Goal: Task Accomplishment & Management: Use online tool/utility

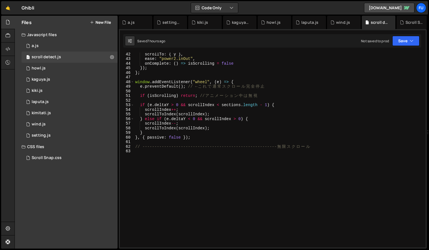
scroll to position [190, 0]
click at [13, 13] on link "🤙" at bounding box center [8, 7] width 14 height 13
click at [11, 11] on link "🤙" at bounding box center [8, 7] width 14 height 13
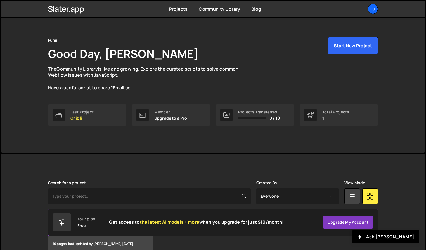
scroll to position [9, 0]
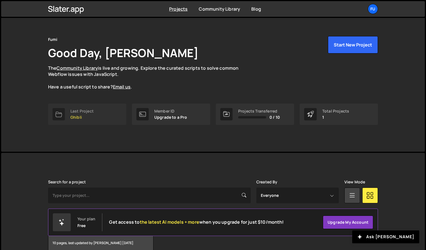
click at [88, 114] on div "Last Project Ghibli" at bounding box center [82, 114] width 23 height 11
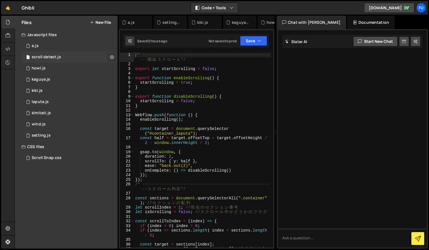
click at [113, 56] on icon at bounding box center [112, 56] width 4 height 5
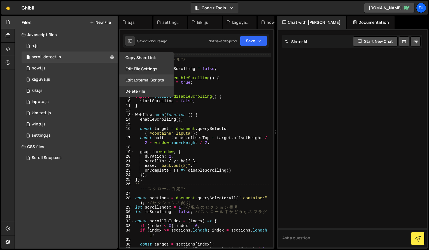
click at [147, 82] on button "Edit External Scripts" at bounding box center [146, 79] width 55 height 11
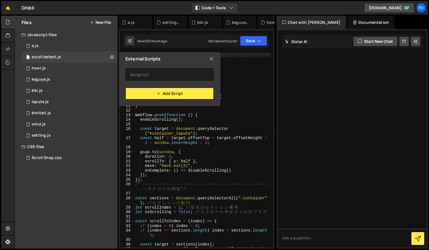
click at [211, 60] on icon at bounding box center [211, 59] width 4 height 6
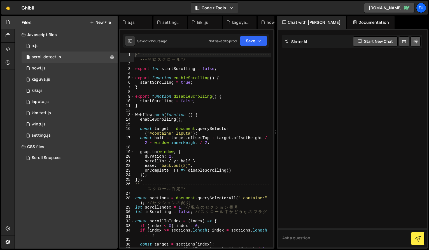
click at [418, 44] on button at bounding box center [415, 41] width 10 height 10
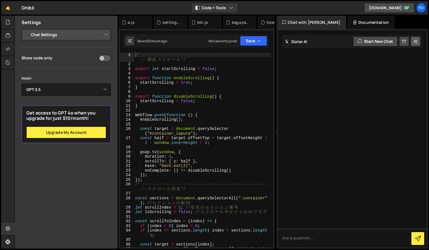
click at [417, 43] on icon at bounding box center [415, 42] width 4 height 6
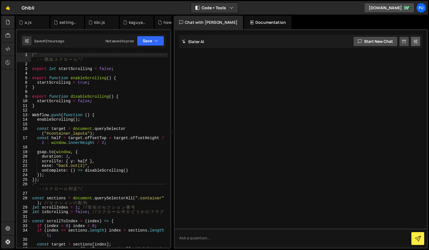
click at [417, 43] on icon at bounding box center [415, 42] width 4 height 6
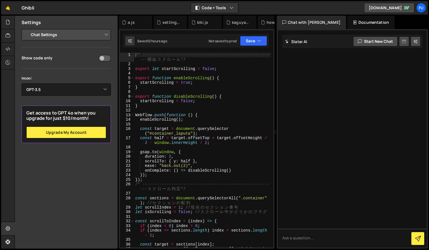
click at [402, 43] on icon at bounding box center [404, 41] width 4 height 5
click at [417, 40] on icon at bounding box center [415, 42] width 4 height 6
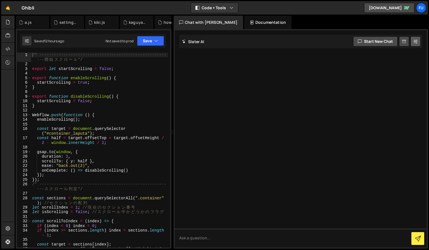
click at [417, 40] on icon at bounding box center [415, 42] width 4 height 6
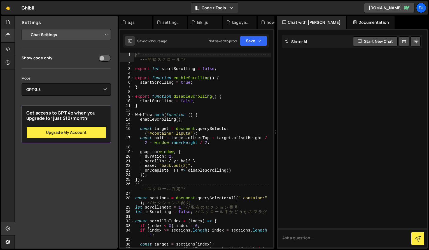
click at [10, 31] on div at bounding box center [8, 35] width 14 height 13
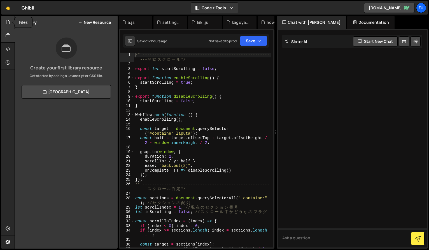
click at [9, 27] on div at bounding box center [8, 22] width 14 height 13
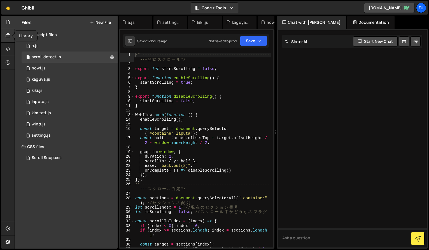
click at [8, 33] on icon at bounding box center [8, 35] width 4 height 6
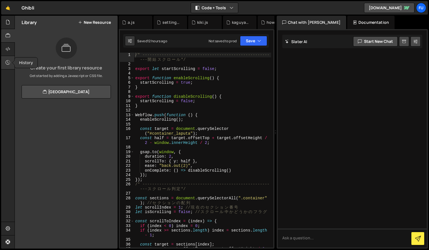
click at [6, 58] on div at bounding box center [8, 62] width 14 height 13
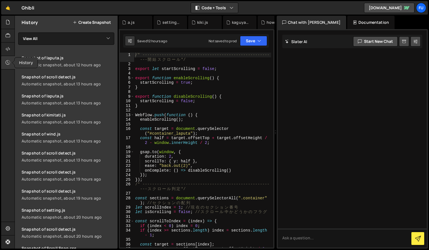
click at [6, 66] on div at bounding box center [8, 62] width 14 height 13
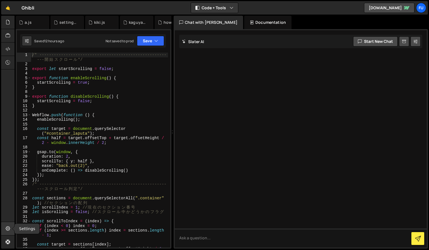
click at [5, 232] on div at bounding box center [8, 228] width 14 height 13
select select "project"
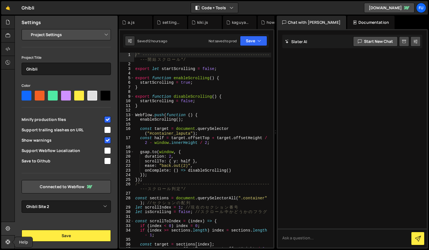
click at [9, 242] on icon at bounding box center [8, 242] width 4 height 6
click at [403, 5] on link "[DOMAIN_NAME]" at bounding box center [389, 8] width 50 height 10
click at [419, 11] on div "Fu" at bounding box center [421, 8] width 10 height 10
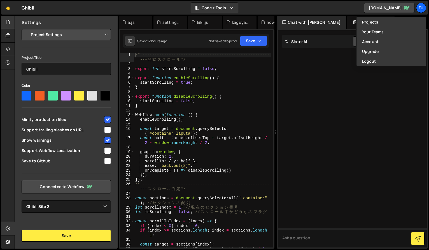
click at [10, 25] on icon at bounding box center [8, 22] width 4 height 6
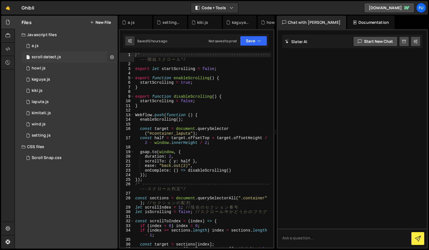
click at [109, 57] on button at bounding box center [112, 57] width 10 height 10
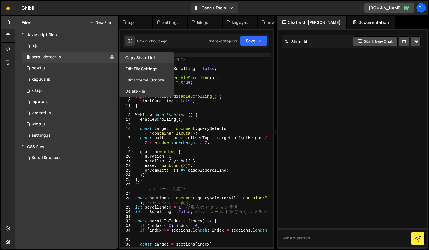
click at [129, 58] on button "Copy share link" at bounding box center [146, 57] width 55 height 11
click at [319, 244] on textarea at bounding box center [352, 237] width 149 height 19
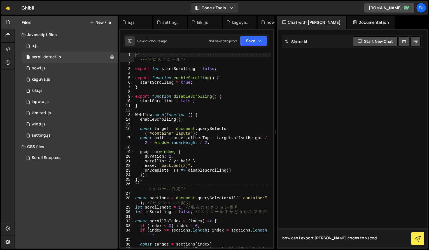
type textarea "how can I export [PERSON_NAME] codes to vscode"
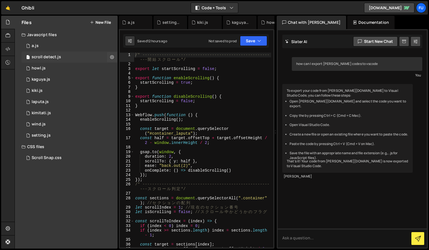
click at [57, 54] on div "1 scroll detect.js 0" at bounding box center [70, 56] width 96 height 11
click at [111, 56] on icon at bounding box center [112, 56] width 4 height 5
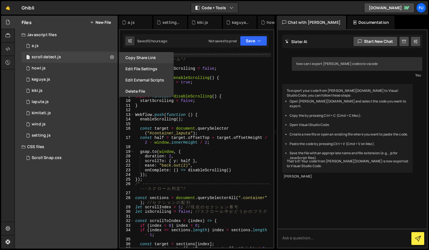
click at [132, 57] on button "Copy share link" at bounding box center [146, 57] width 55 height 11
click at [243, 87] on div "/* ----------------------------------------------------- --- 開 始 ス ク ロ ー ル */ e…" at bounding box center [202, 158] width 137 height 213
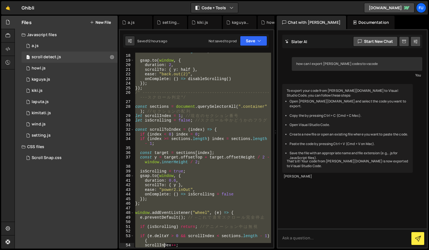
scroll to position [138, 0]
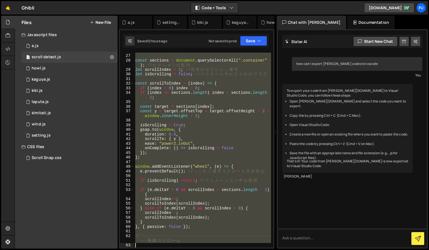
drag, startPoint x: 135, startPoint y: 55, endPoint x: 163, endPoint y: 256, distance: 203.2
click at [163, 250] on html "Projects [GEOGRAPHIC_DATA] Blog Fu Projects Your Teams Account Upgrade Logout" at bounding box center [214, 125] width 429 height 250
type textarea "// --------------------------------------------------------無限スクロール"
click at [85, 68] on div "1 howl.js 0" at bounding box center [70, 68] width 96 height 11
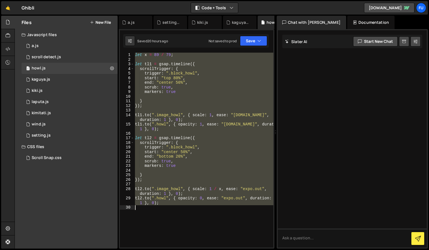
drag, startPoint x: 135, startPoint y: 53, endPoint x: 164, endPoint y: 209, distance: 158.1
click at [164, 209] on div "let x = 89 / 79 ; let tl1 = gsap . timeline ({ scrollTrigger : { trigger : ".bl…" at bounding box center [203, 154] width 139 height 202
click at [168, 83] on div "let x = 89 / 79 ; let tl1 = gsap . timeline ({ scrollTrigger : { trigger : ".bl…" at bounding box center [203, 150] width 139 height 195
type textarea "end: "center 50%","
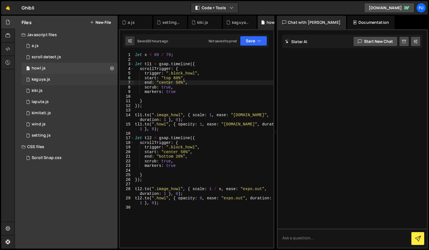
click at [86, 79] on div "1 kaguya.js 0" at bounding box center [70, 79] width 96 height 11
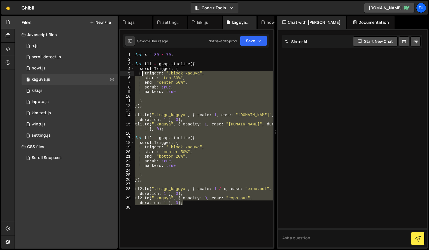
drag, startPoint x: 191, startPoint y: 204, endPoint x: 142, endPoint y: 72, distance: 141.0
click at [142, 72] on div "let x = 89 / 79 ; let tl1 = gsap . timeline ({ scrollTrigger : { trigger : ".bl…" at bounding box center [203, 154] width 139 height 202
click at [188, 69] on div "let x = 89 / 79 ; let tl1 = gsap . timeline ({ scrollTrigger : { trigger : ".bl…" at bounding box center [203, 154] width 139 height 202
type textarea "scrollTrigger: {"
